Goal: Task Accomplishment & Management: Use online tool/utility

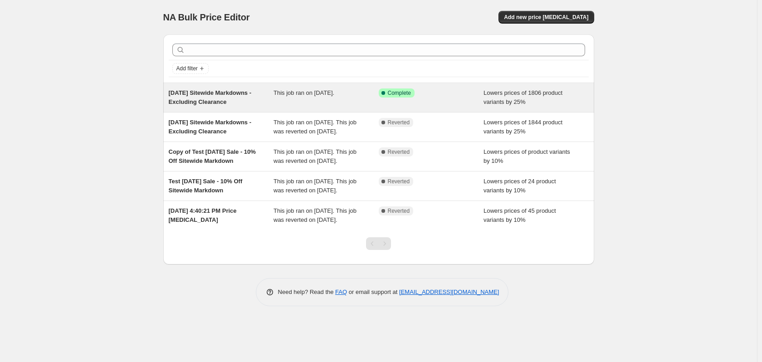
click at [233, 93] on span "[DATE] Sitewide Markdowns - Excluding Clearance" at bounding box center [210, 97] width 83 height 16
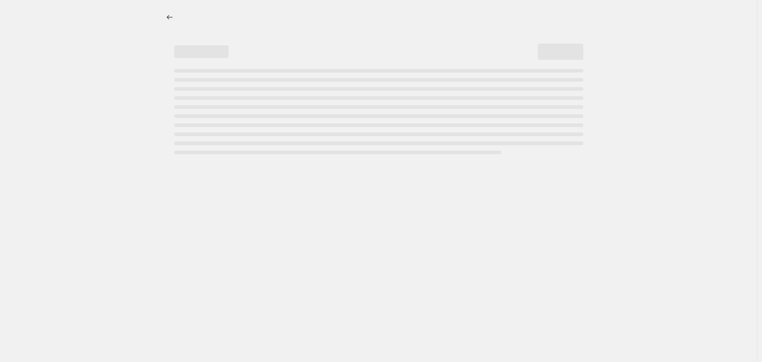
select select "percentage"
select select "collection"
select select "not_equal"
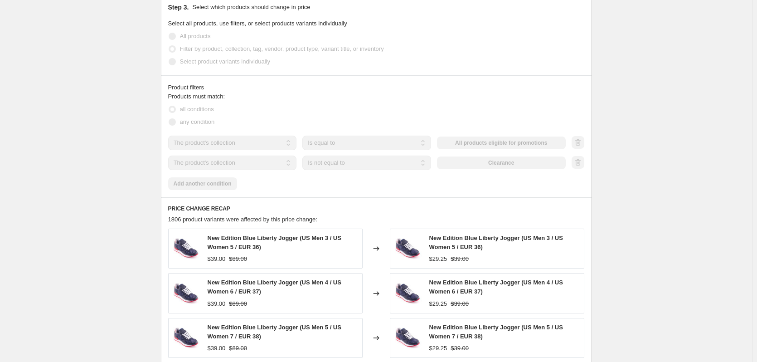
scroll to position [499, 0]
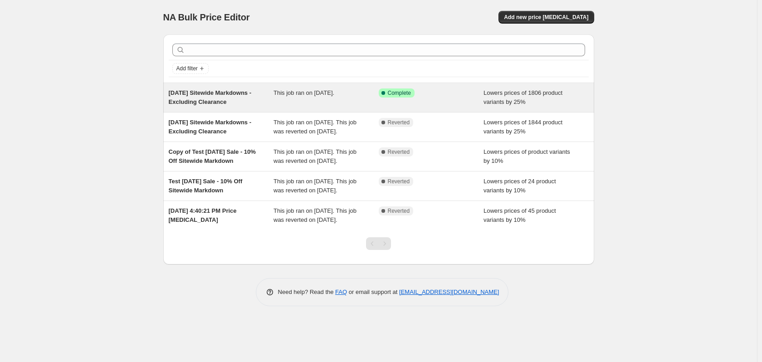
click at [220, 92] on span "[DATE] Sitewide Markdowns - Excluding Clearance" at bounding box center [210, 97] width 83 height 16
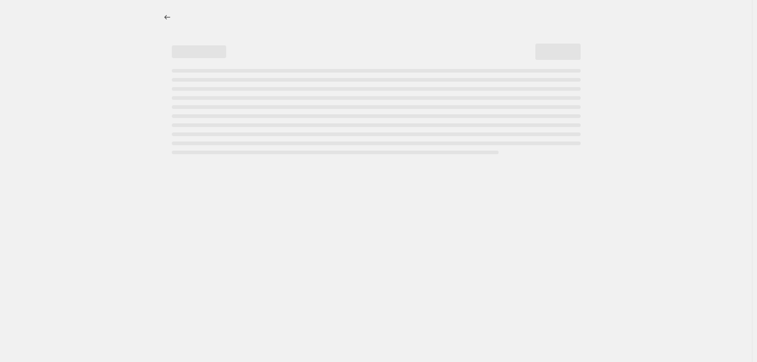
select select "percentage"
select select "collection"
select select "not_equal"
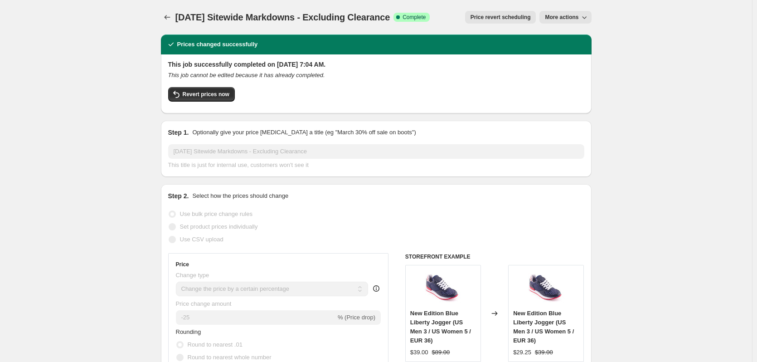
drag, startPoint x: 363, startPoint y: 67, endPoint x: 275, endPoint y: 65, distance: 88.0
click at [275, 65] on h2 "This job successfully completed on [DATE] 7:04 AM." at bounding box center [376, 64] width 416 height 9
click at [381, 74] on div "This job cannot be edited because it has already completed." at bounding box center [376, 75] width 416 height 9
drag, startPoint x: 332, startPoint y: 63, endPoint x: 357, endPoint y: 60, distance: 25.6
click at [357, 60] on h2 "This job successfully completed on [DATE] 7:04 AM." at bounding box center [376, 64] width 416 height 9
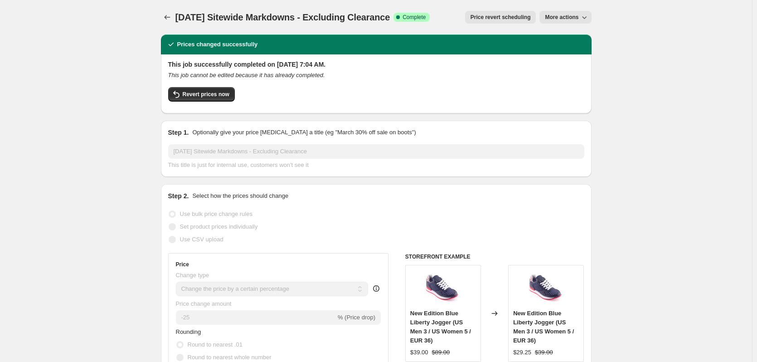
click at [307, 76] on icon "This job cannot be edited because it has already completed." at bounding box center [246, 75] width 157 height 7
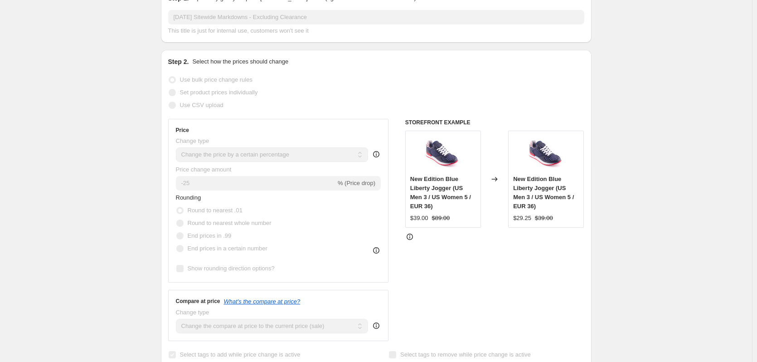
scroll to position [136, 0]
drag, startPoint x: 413, startPoint y: 214, endPoint x: 425, endPoint y: 215, distance: 11.9
click at [425, 215] on span "$39.00" at bounding box center [419, 216] width 18 height 7
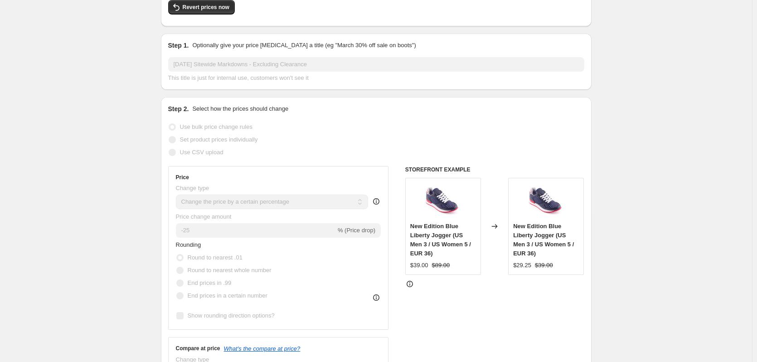
scroll to position [0, 0]
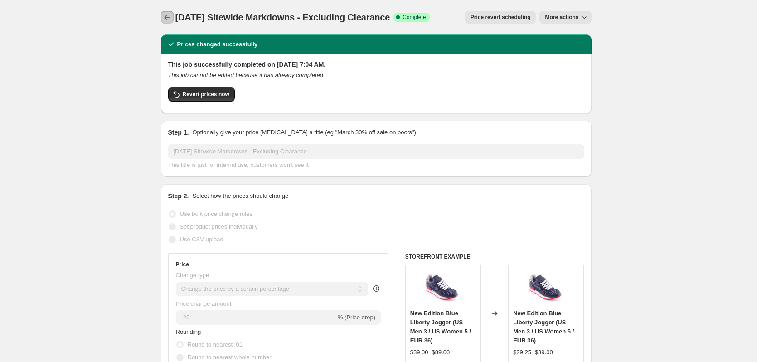
click at [170, 15] on icon "Price change jobs" at bounding box center [167, 17] width 9 height 9
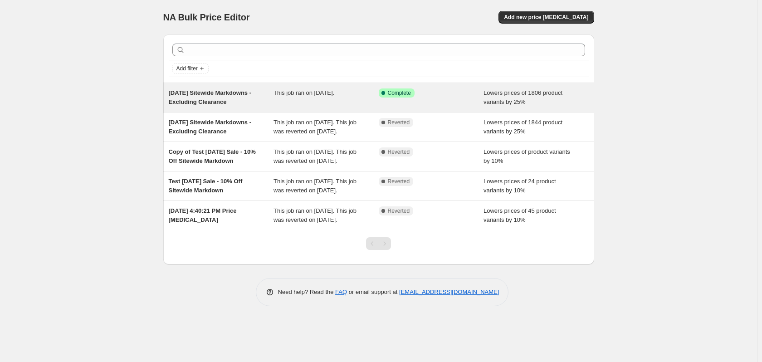
click at [236, 97] on div "[DATE] Sitewide Markdowns - Excluding Clearance" at bounding box center [221, 97] width 105 height 18
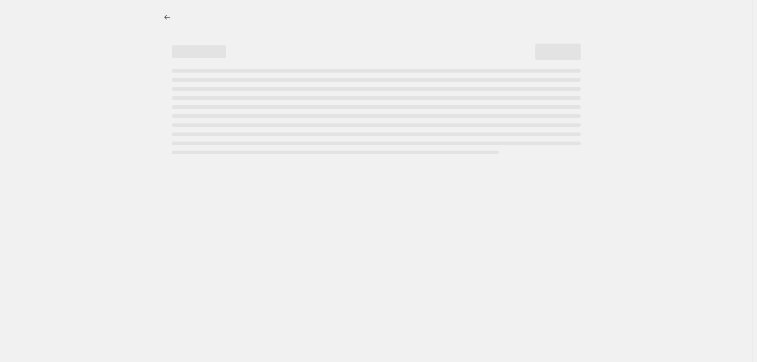
select select "percentage"
select select "collection"
select select "not_equal"
